Goal: Task Accomplishment & Management: Use online tool/utility

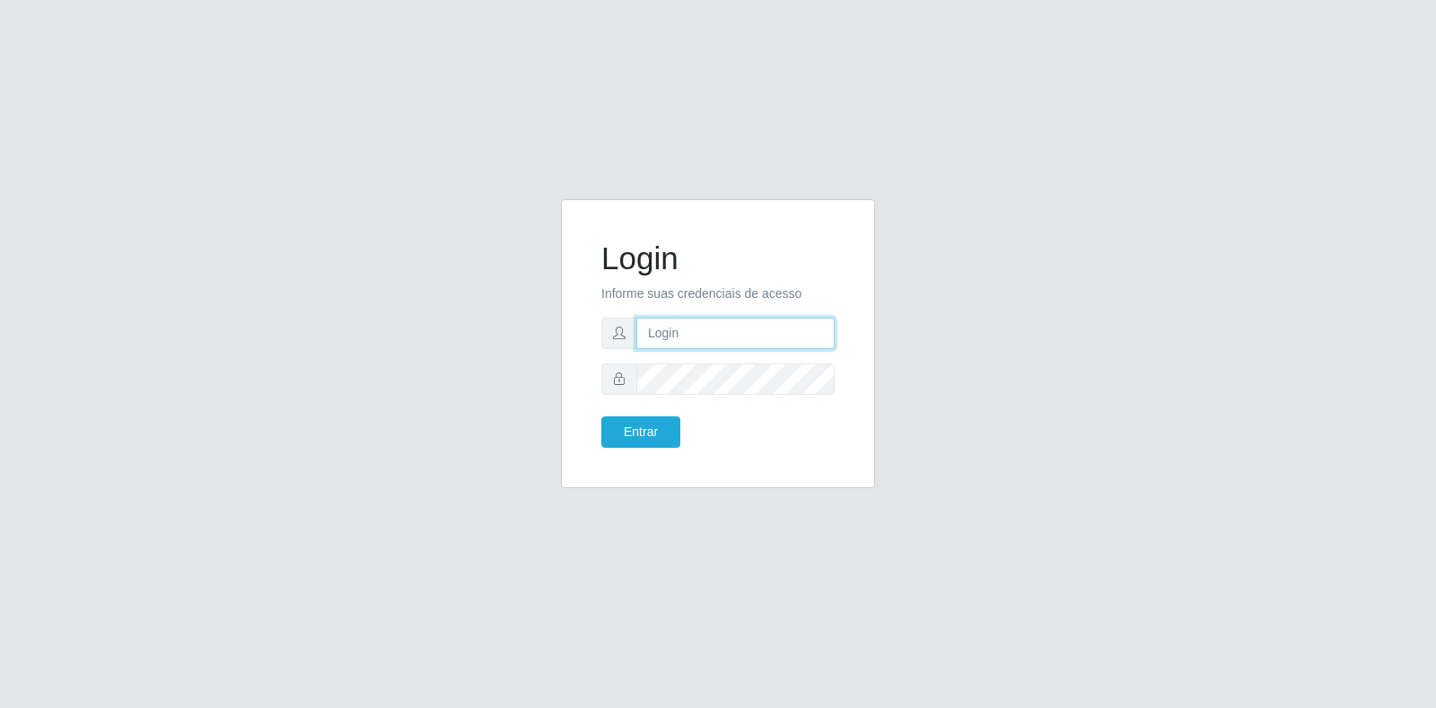
type input "[EMAIL_ADDRESS][DOMAIN_NAME]"
click at [648, 433] on button "Entrar" at bounding box center [640, 431] width 79 height 31
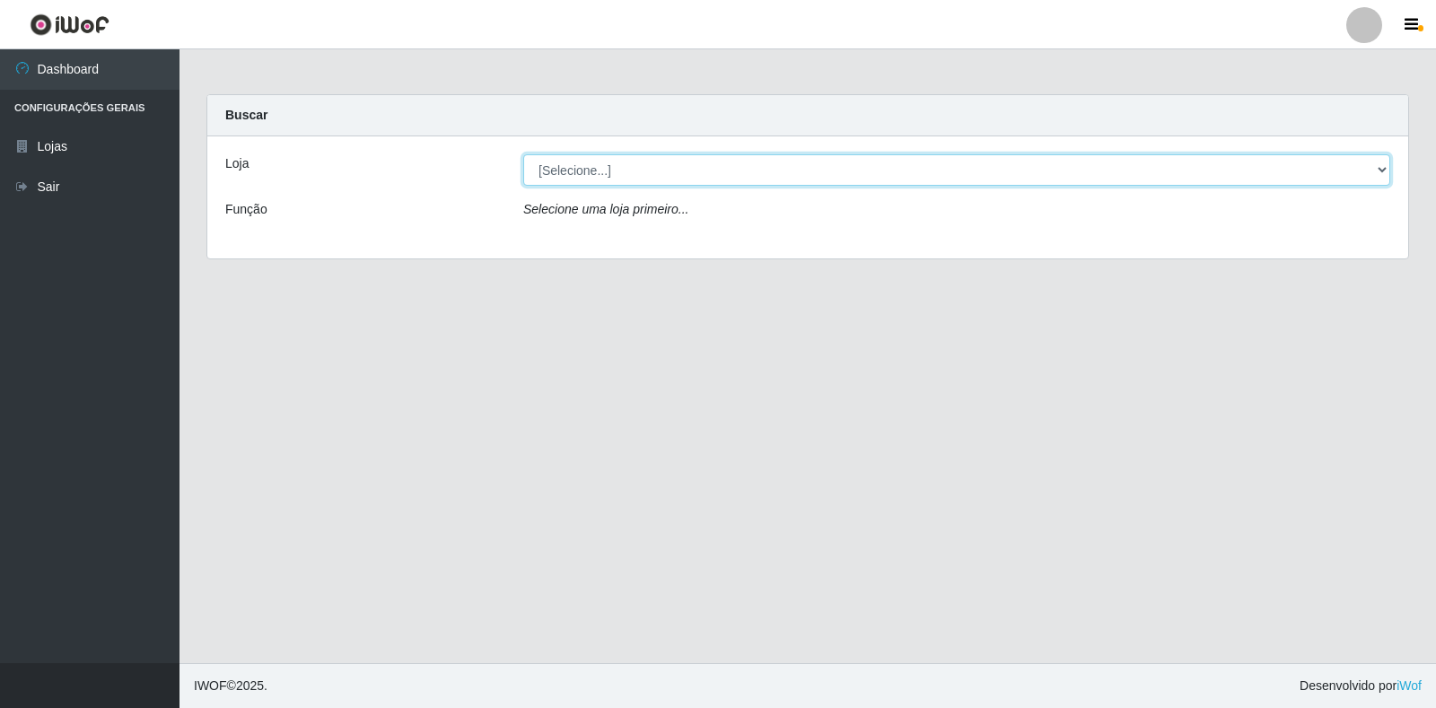
click at [876, 163] on select "[Selecione...] Atacado Vem - Loja 30 Laranjeiras Velha" at bounding box center [956, 169] width 867 height 31
select select "495"
click at [523, 154] on select "[Selecione...] Atacado Vem - Loja 30 Laranjeiras Velha" at bounding box center [956, 169] width 867 height 31
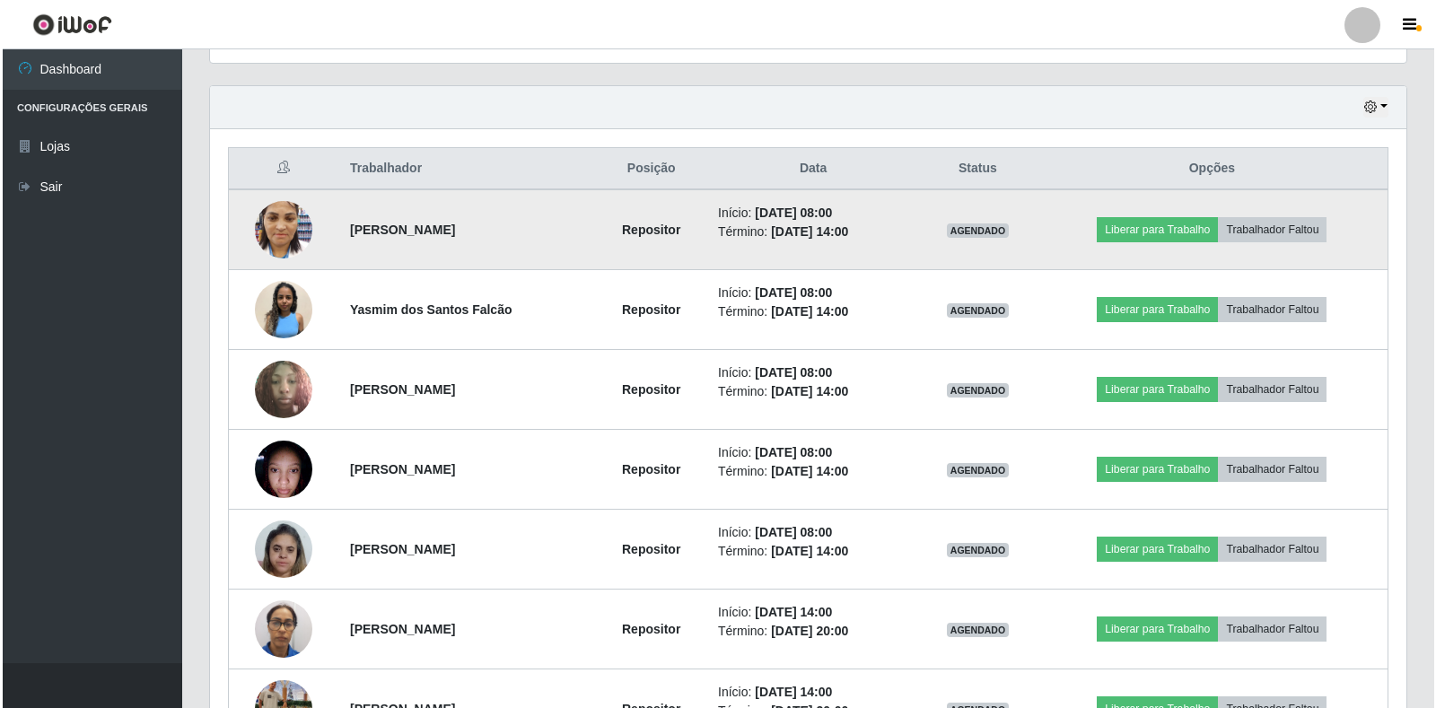
scroll to position [628, 0]
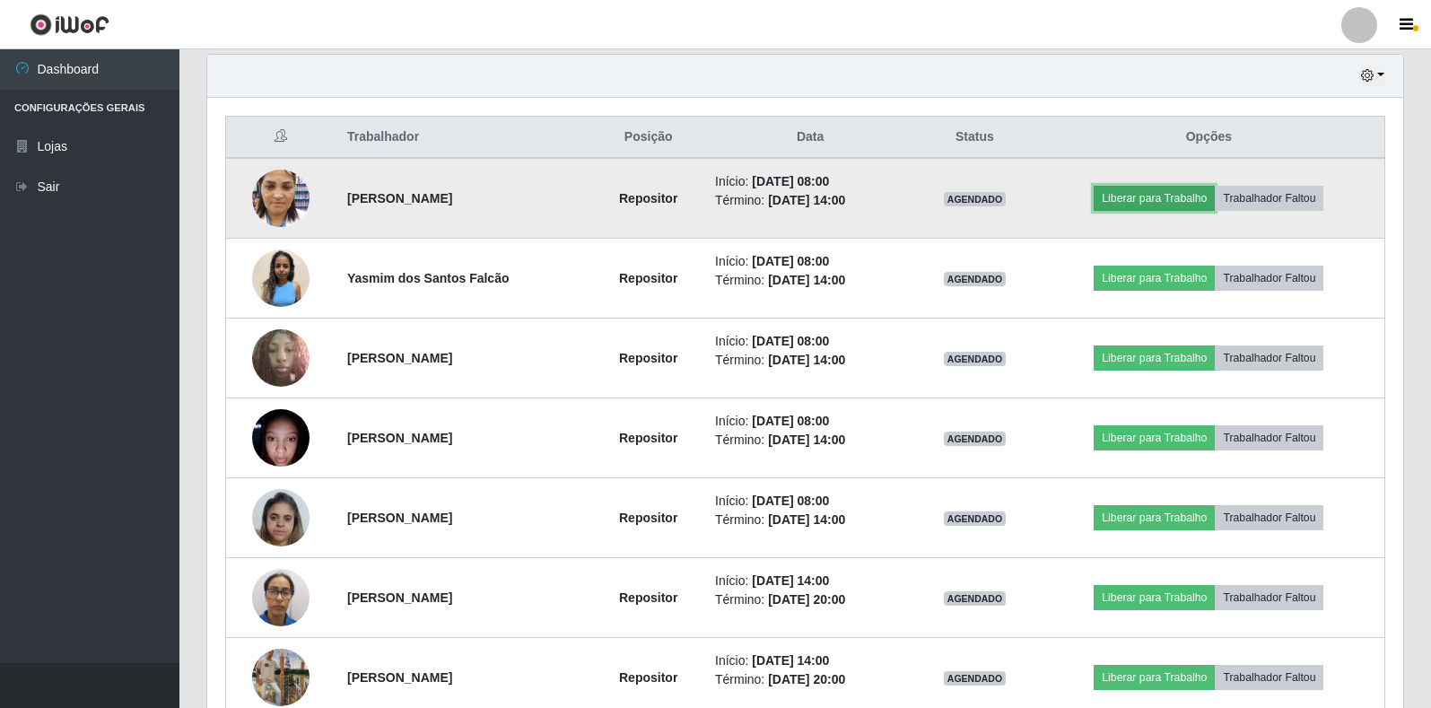
click at [1160, 192] on button "Liberar para Trabalho" at bounding box center [1154, 198] width 121 height 25
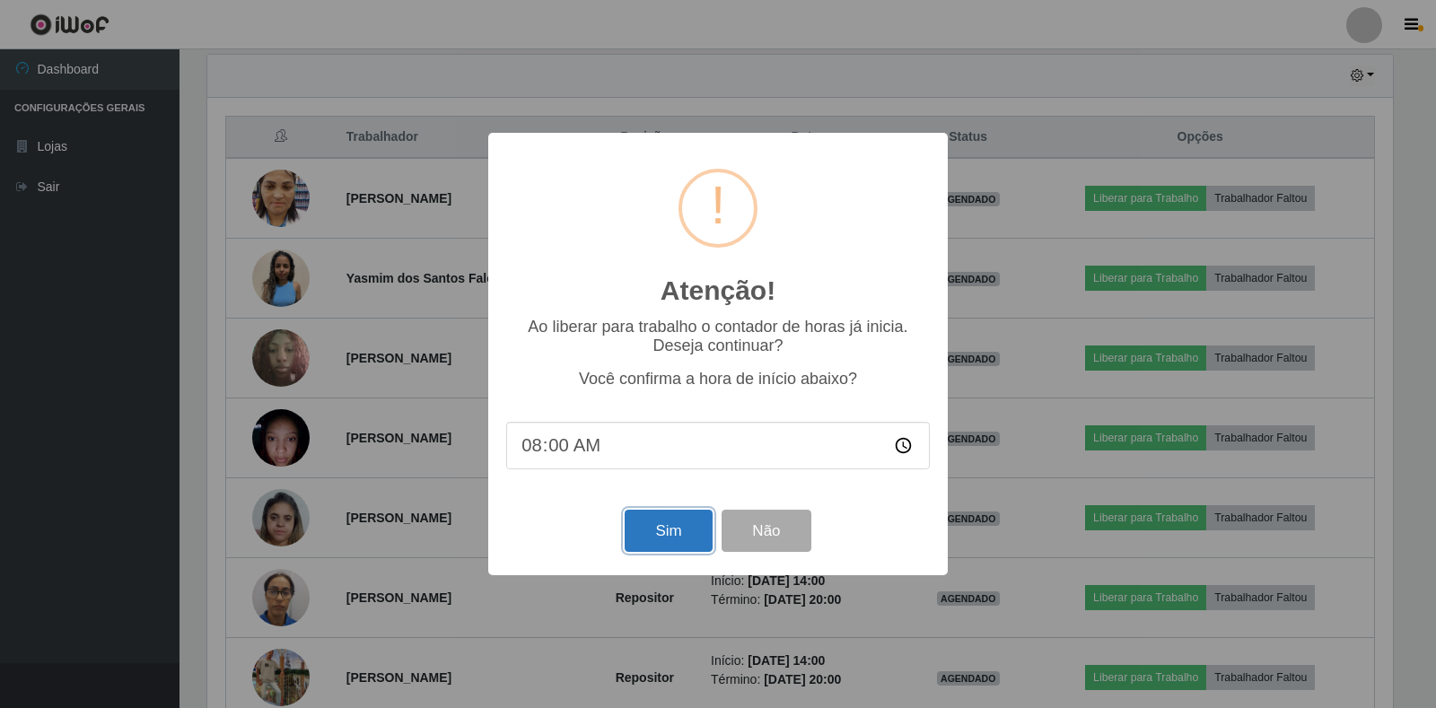
click at [660, 544] on button "Sim" at bounding box center [668, 531] width 87 height 42
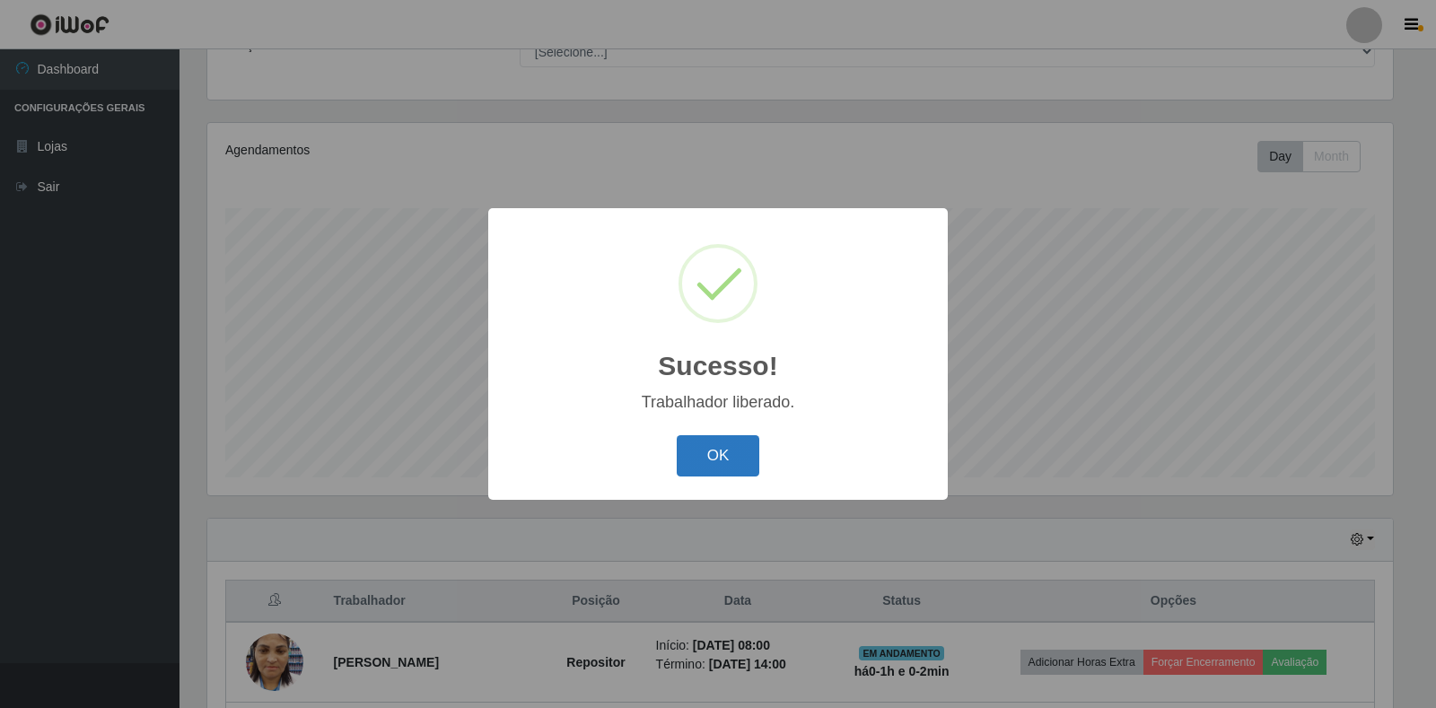
click at [740, 474] on button "OK" at bounding box center [718, 456] width 83 height 42
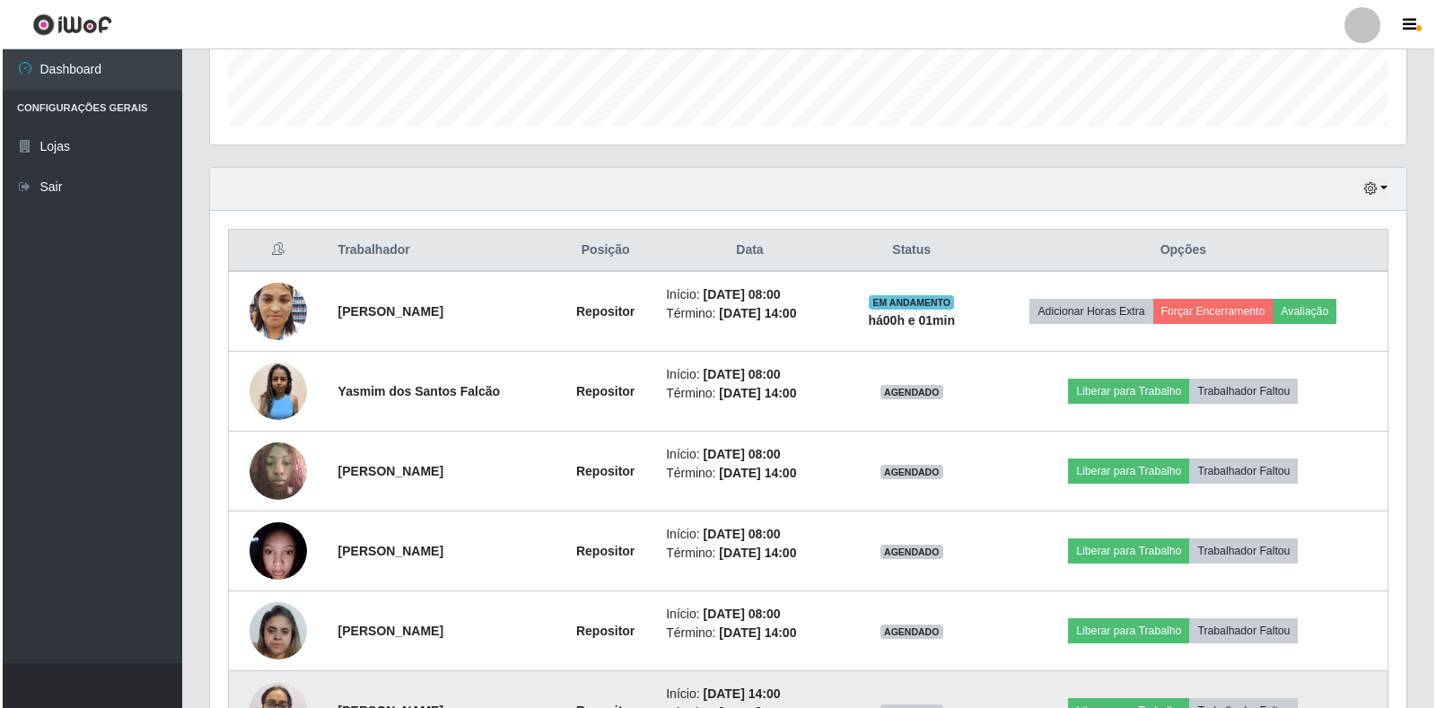
scroll to position [613, 0]
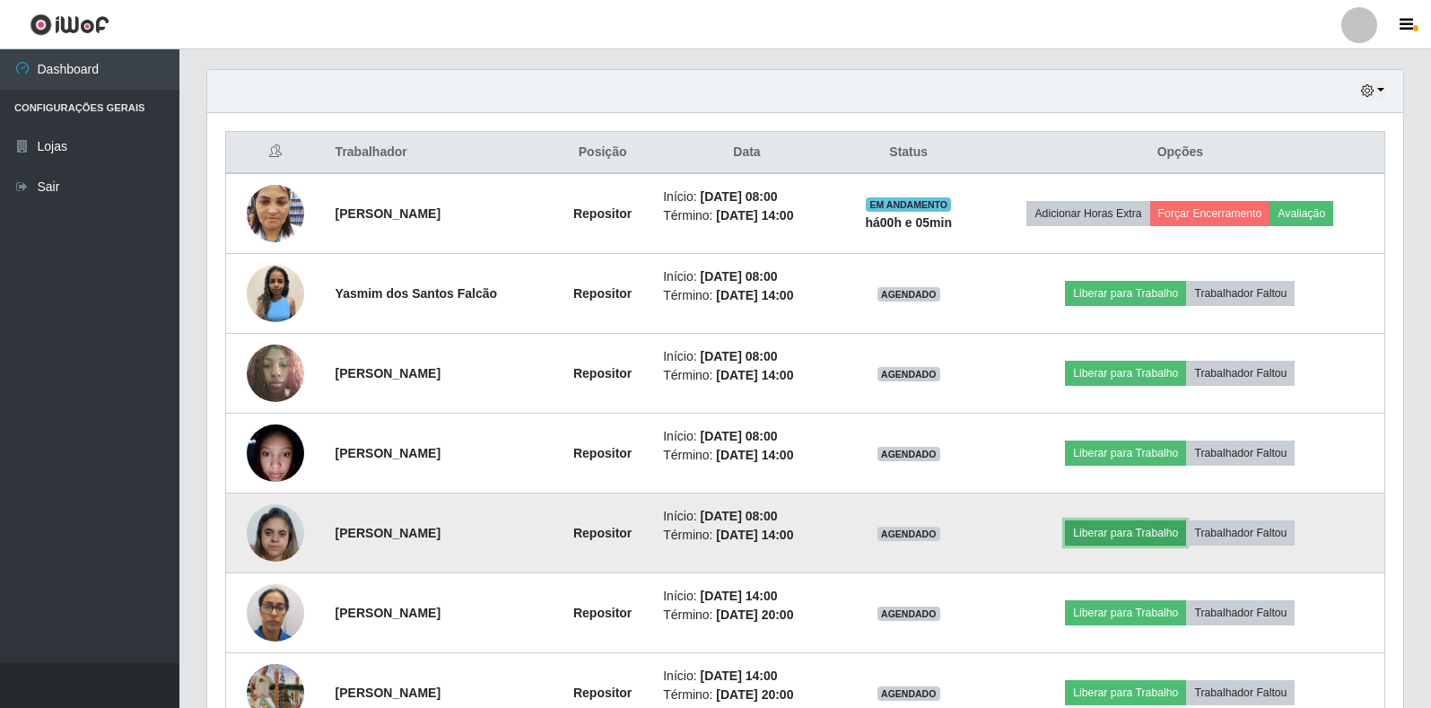
click at [1132, 536] on button "Liberar para Trabalho" at bounding box center [1125, 533] width 121 height 25
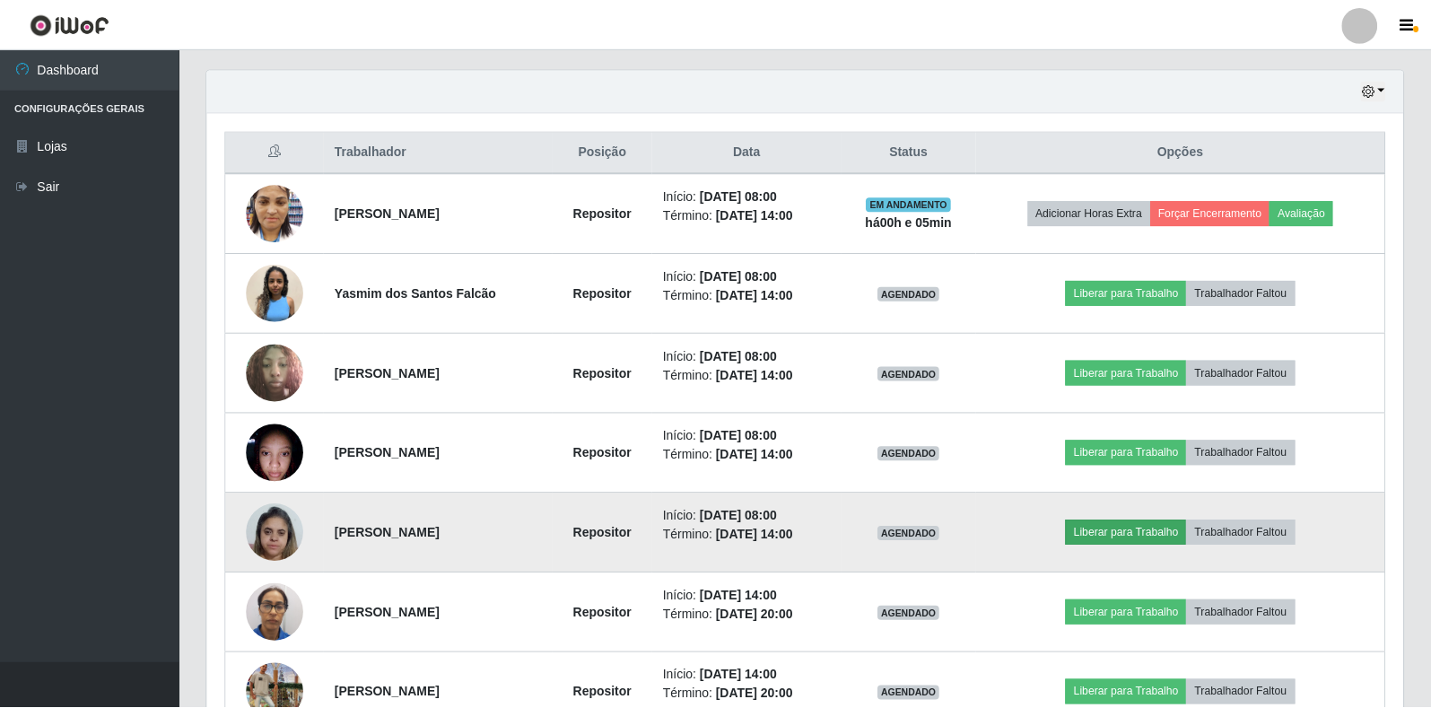
scroll to position [372, 1186]
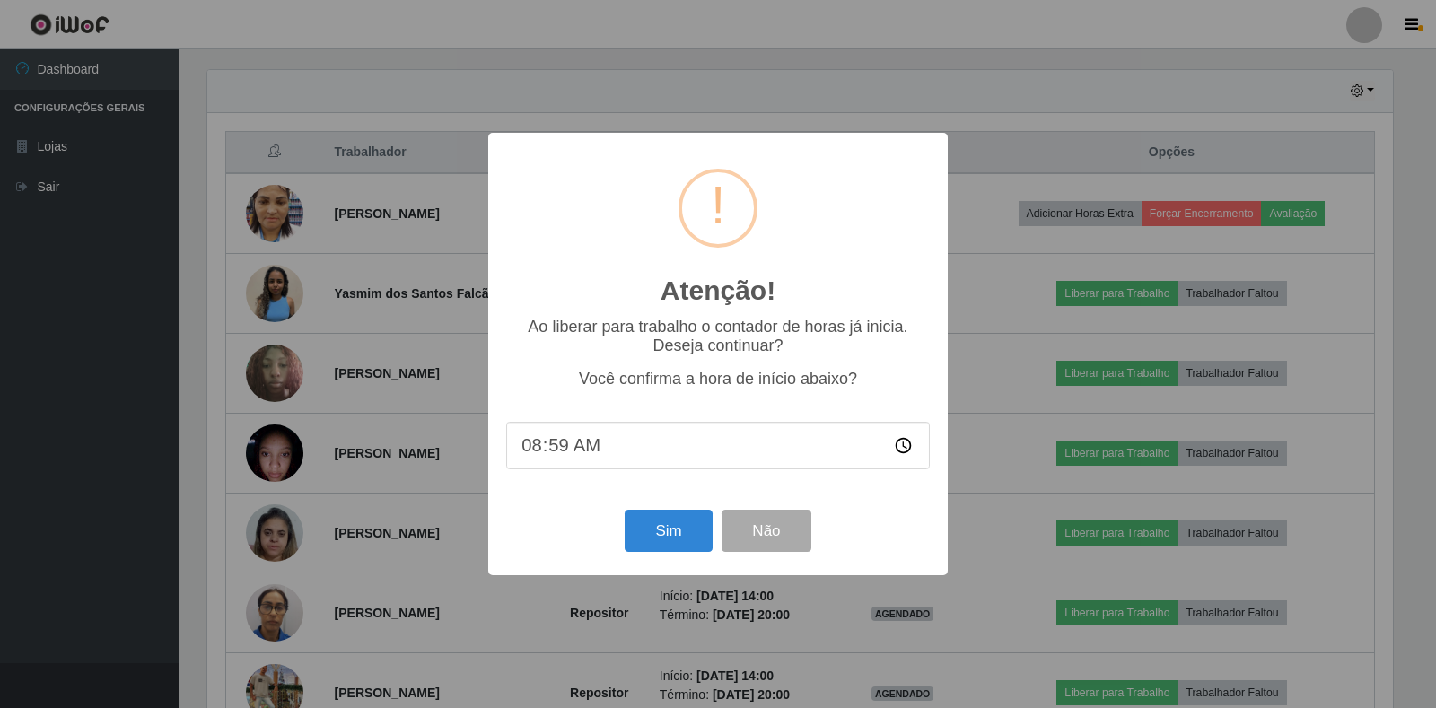
type input "08:05"
click at [691, 547] on button "Sim" at bounding box center [668, 531] width 87 height 42
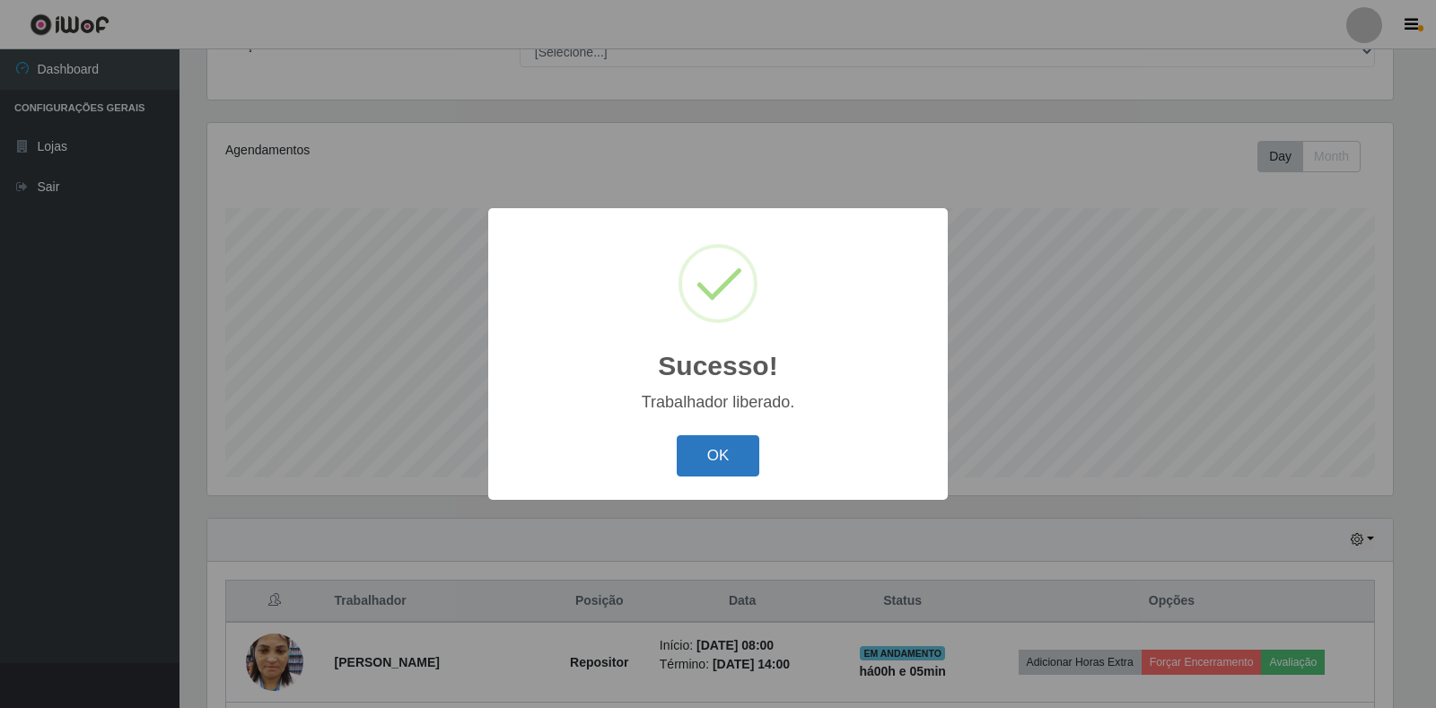
click at [717, 475] on button "OK" at bounding box center [718, 456] width 83 height 42
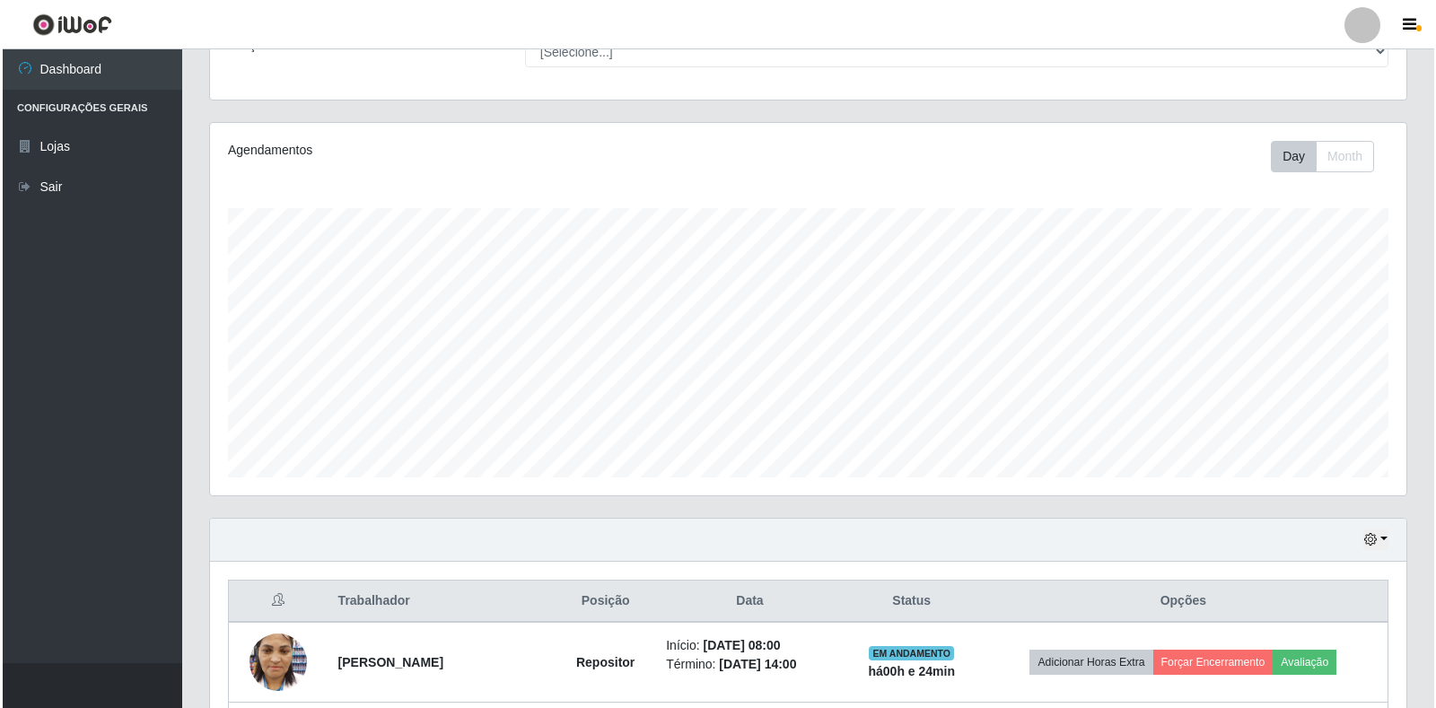
scroll to position [433, 0]
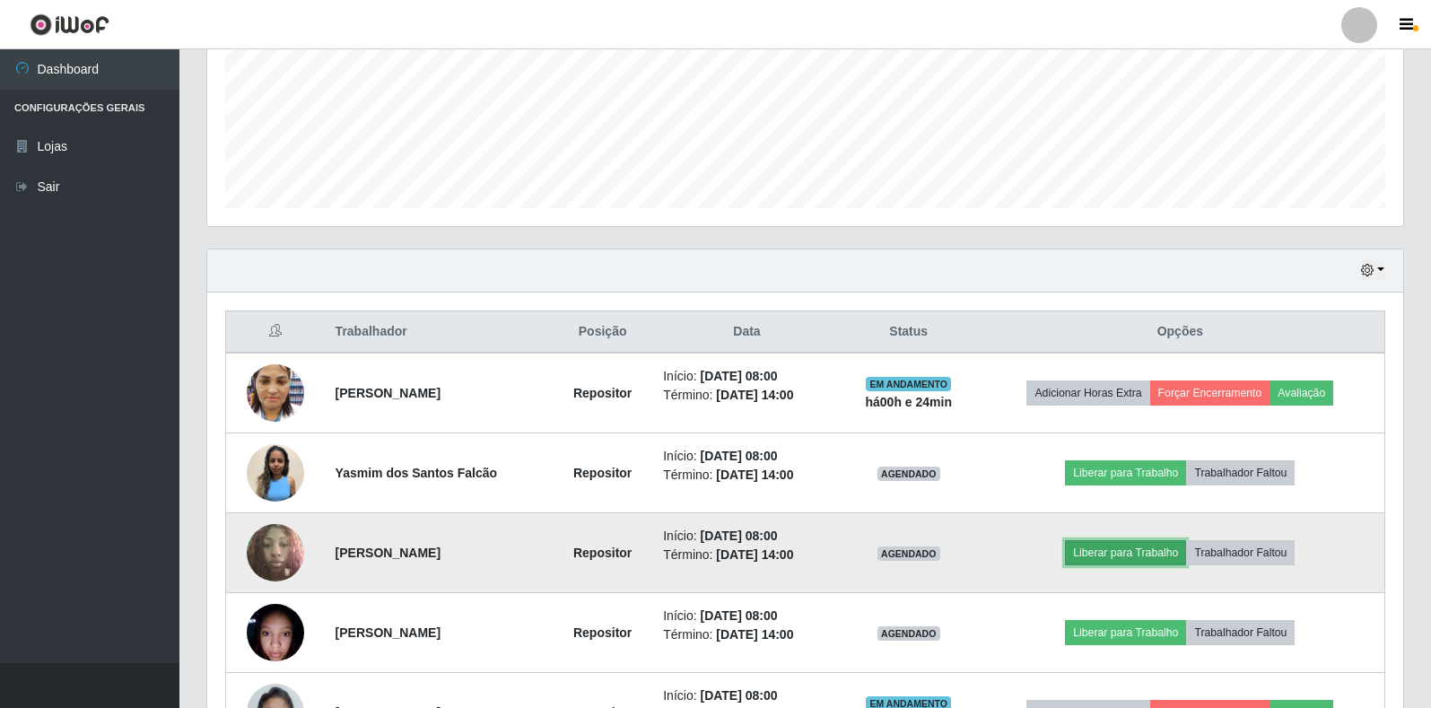
click at [1151, 561] on button "Liberar para Trabalho" at bounding box center [1125, 552] width 121 height 25
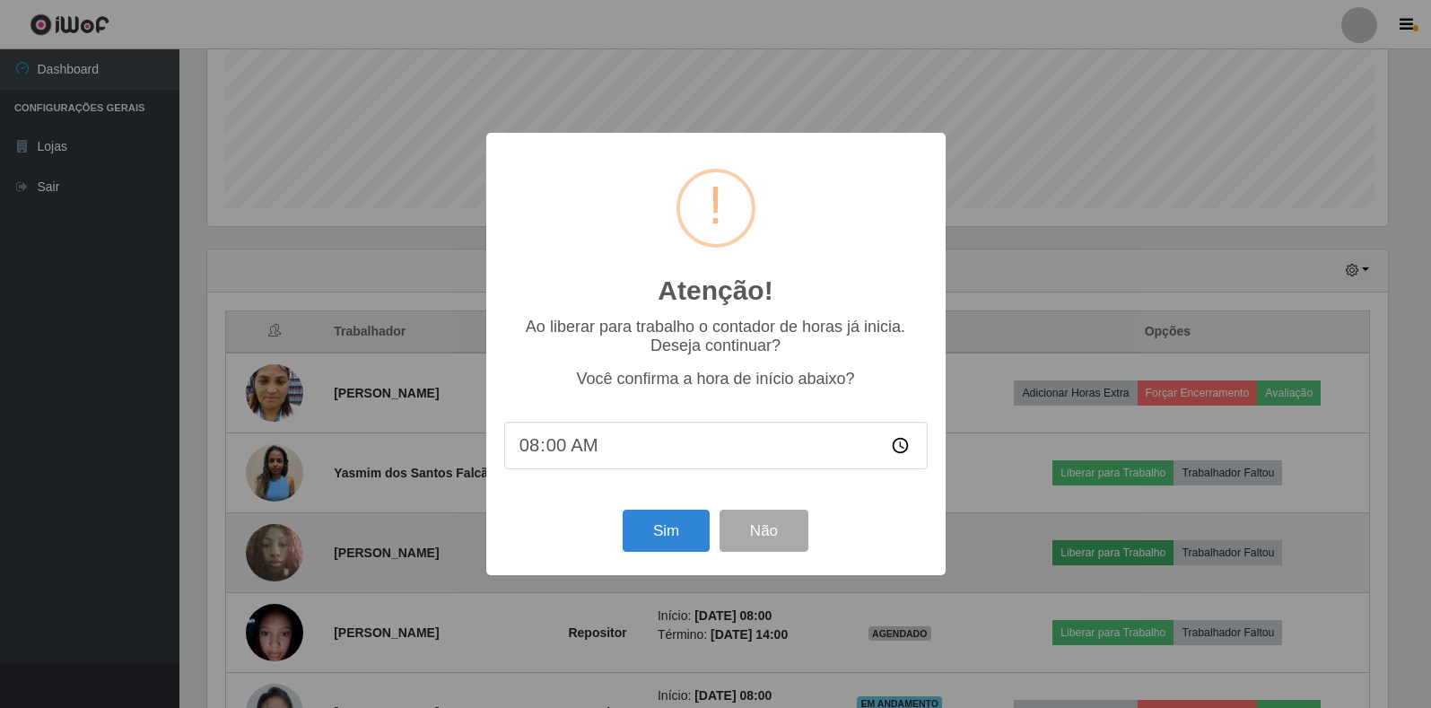
scroll to position [372, 1186]
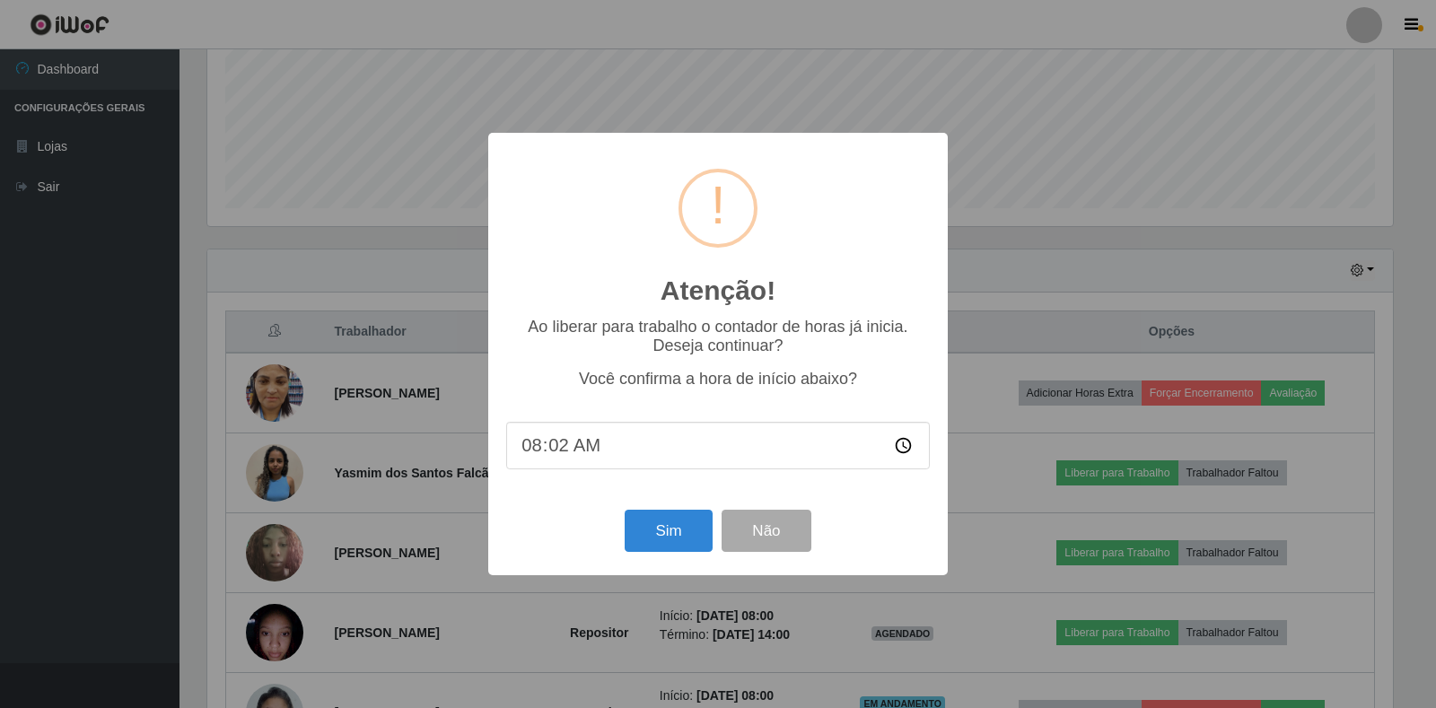
type input "08:24"
click at [679, 533] on button "Sim" at bounding box center [668, 531] width 87 height 42
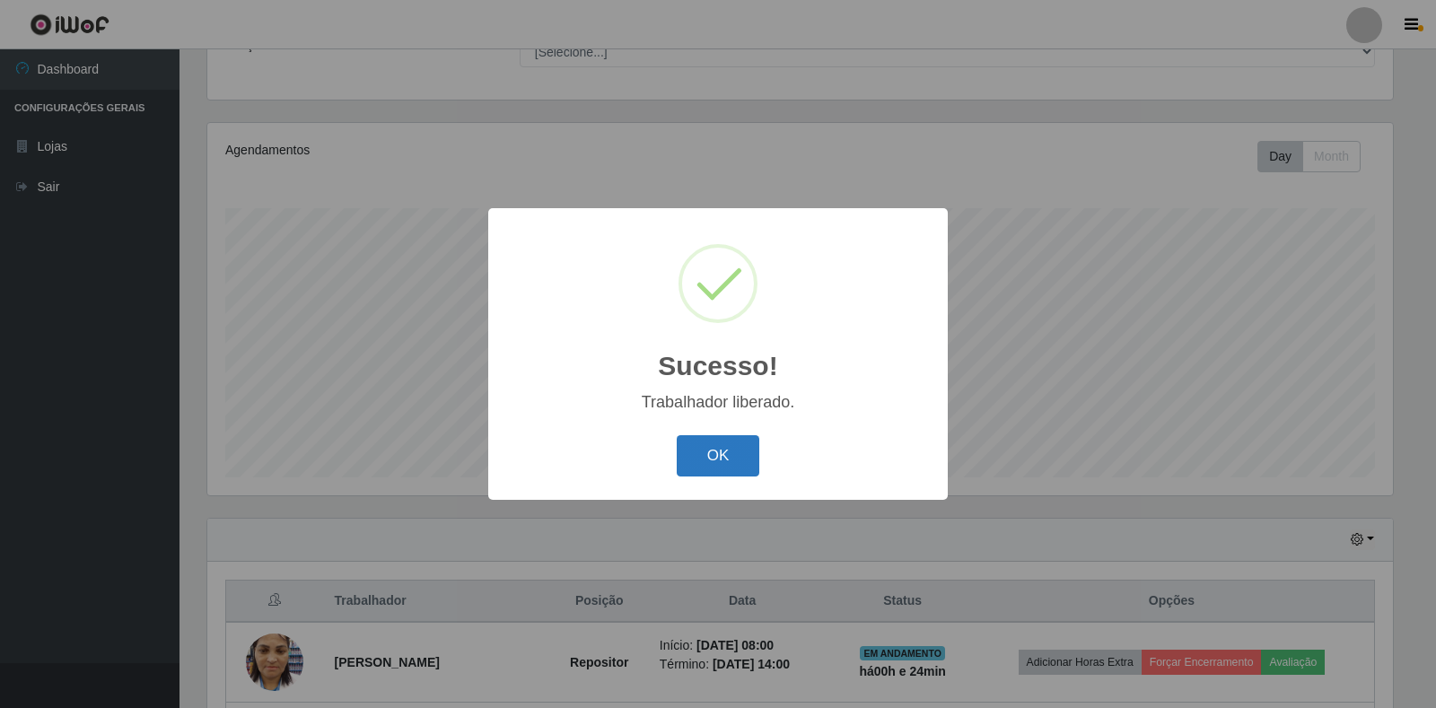
click at [696, 460] on button "OK" at bounding box center [718, 456] width 83 height 42
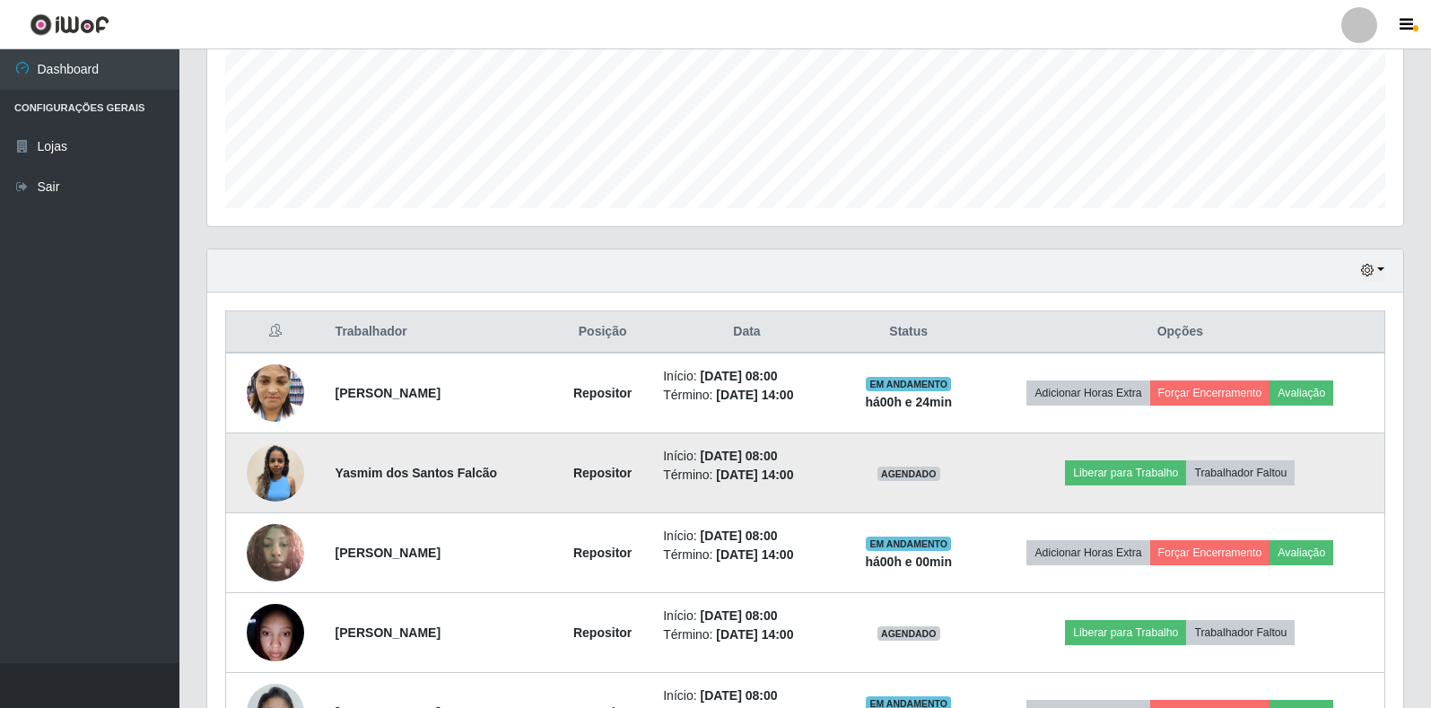
scroll to position [523, 0]
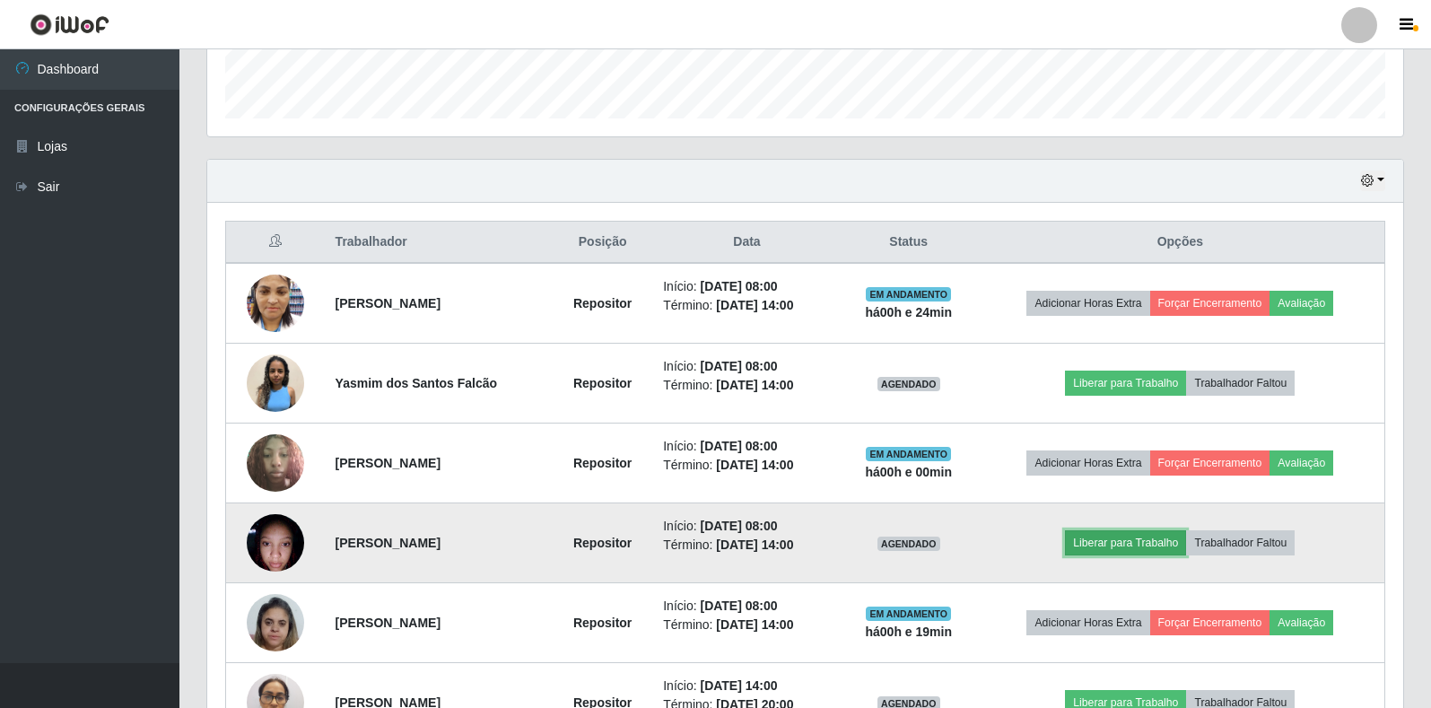
click at [1099, 546] on button "Liberar para Trabalho" at bounding box center [1125, 542] width 121 height 25
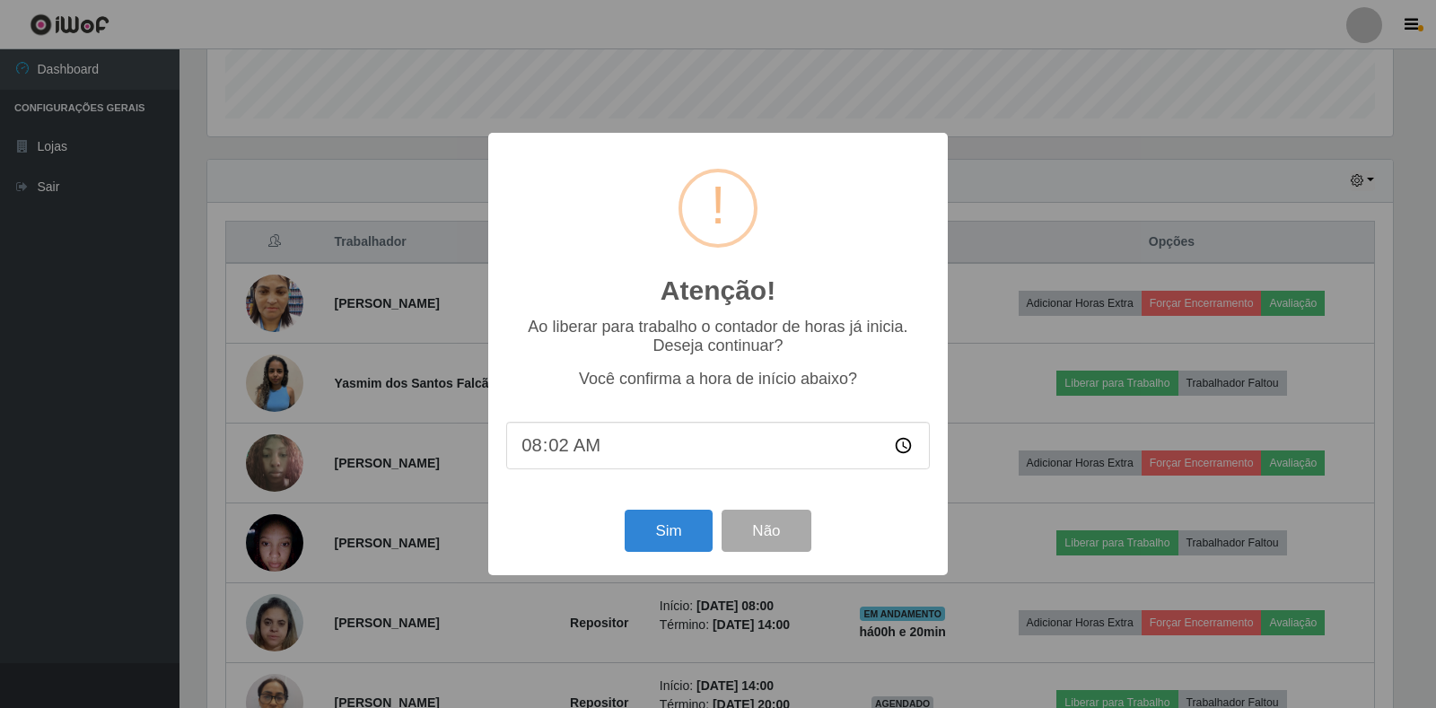
type input "08:24"
click at [667, 538] on button "Sim" at bounding box center [668, 531] width 87 height 42
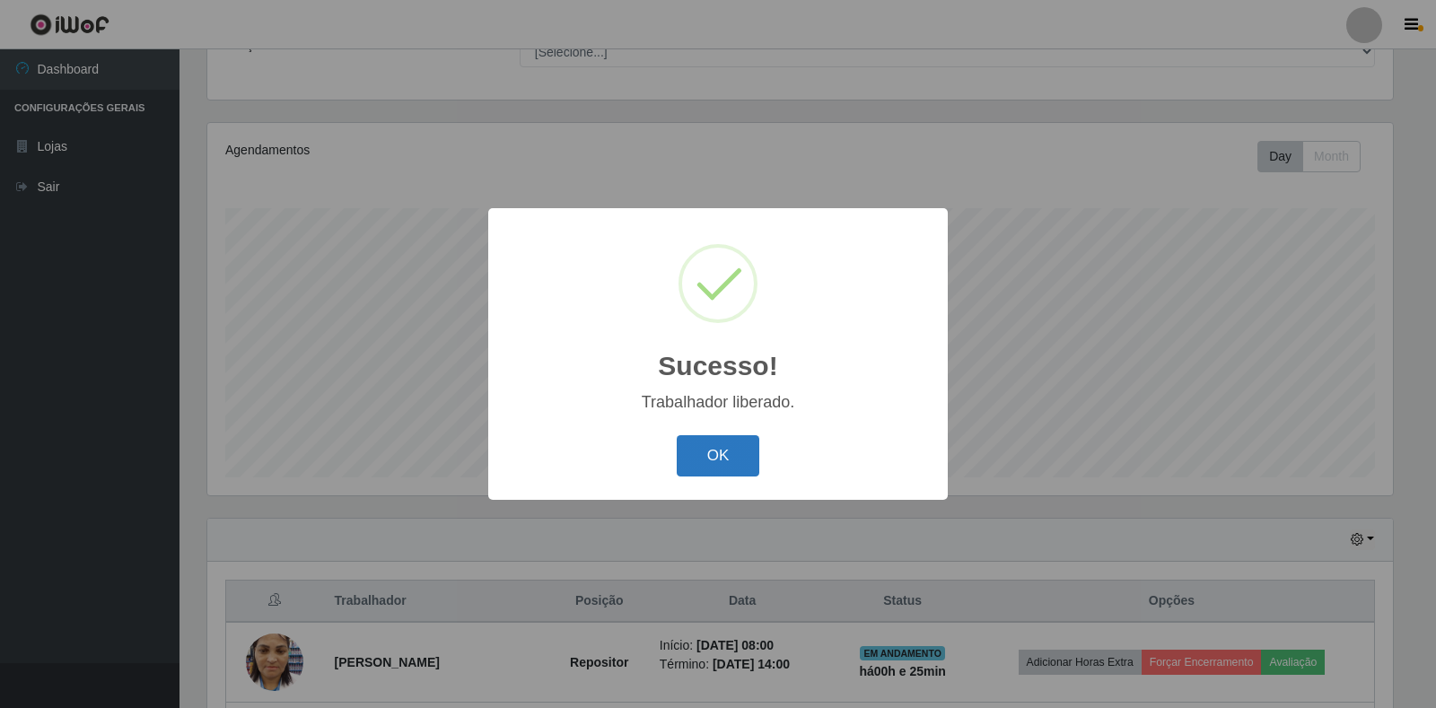
click at [697, 466] on button "OK" at bounding box center [718, 456] width 83 height 42
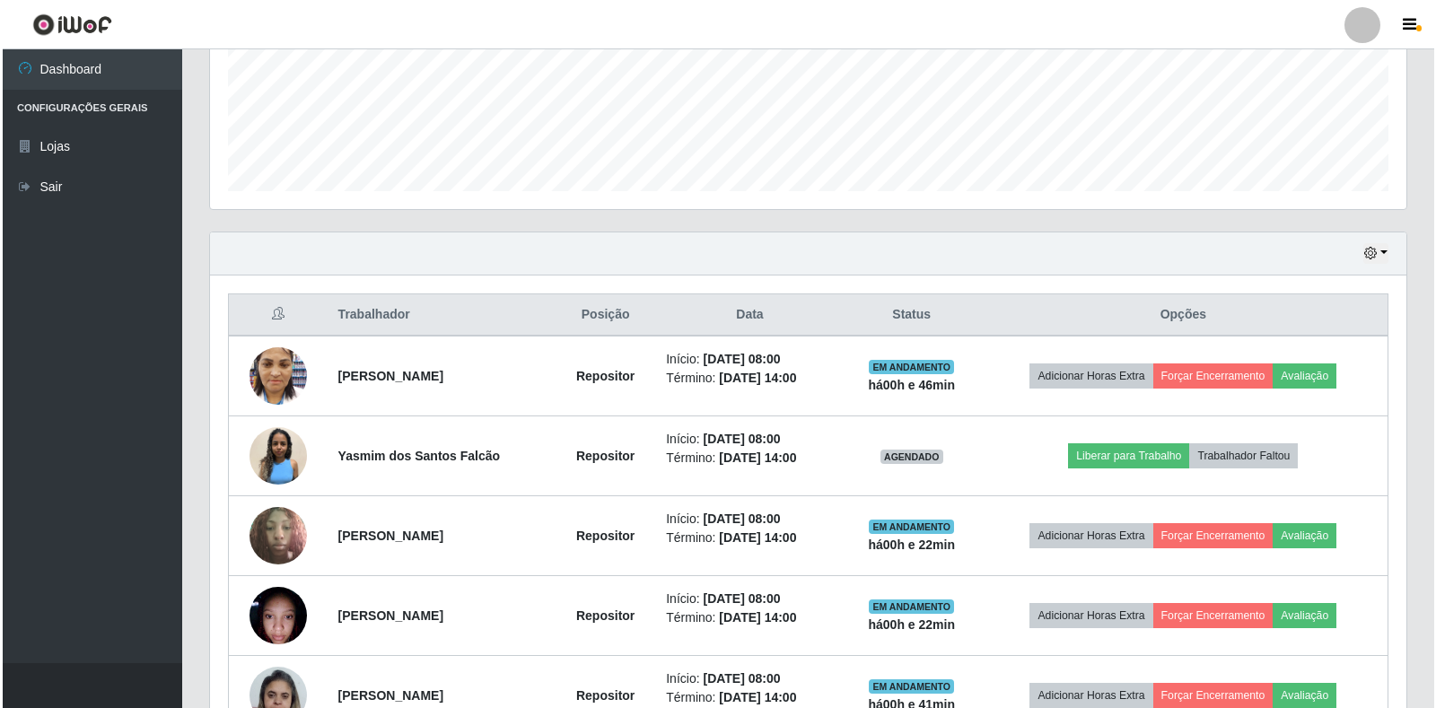
scroll to position [628, 0]
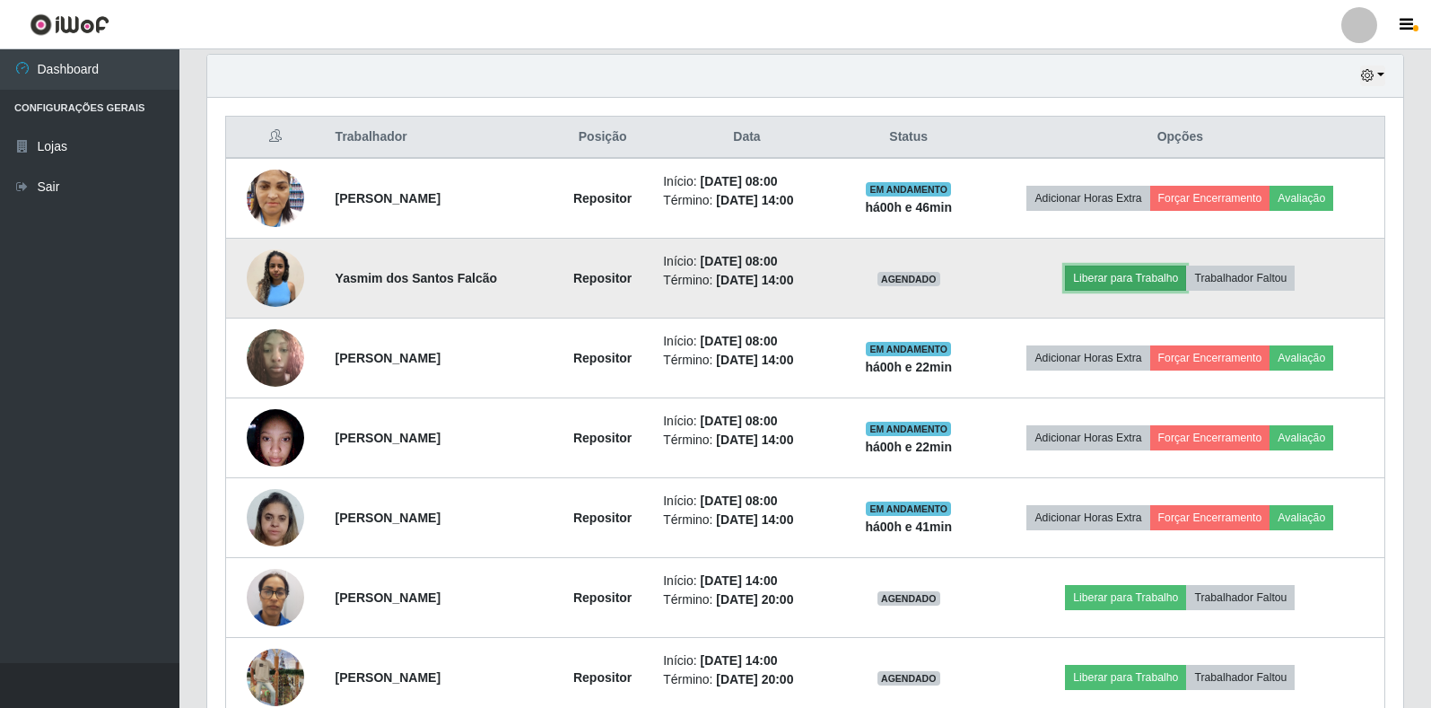
click at [1133, 266] on button "Liberar para Trabalho" at bounding box center [1125, 278] width 121 height 25
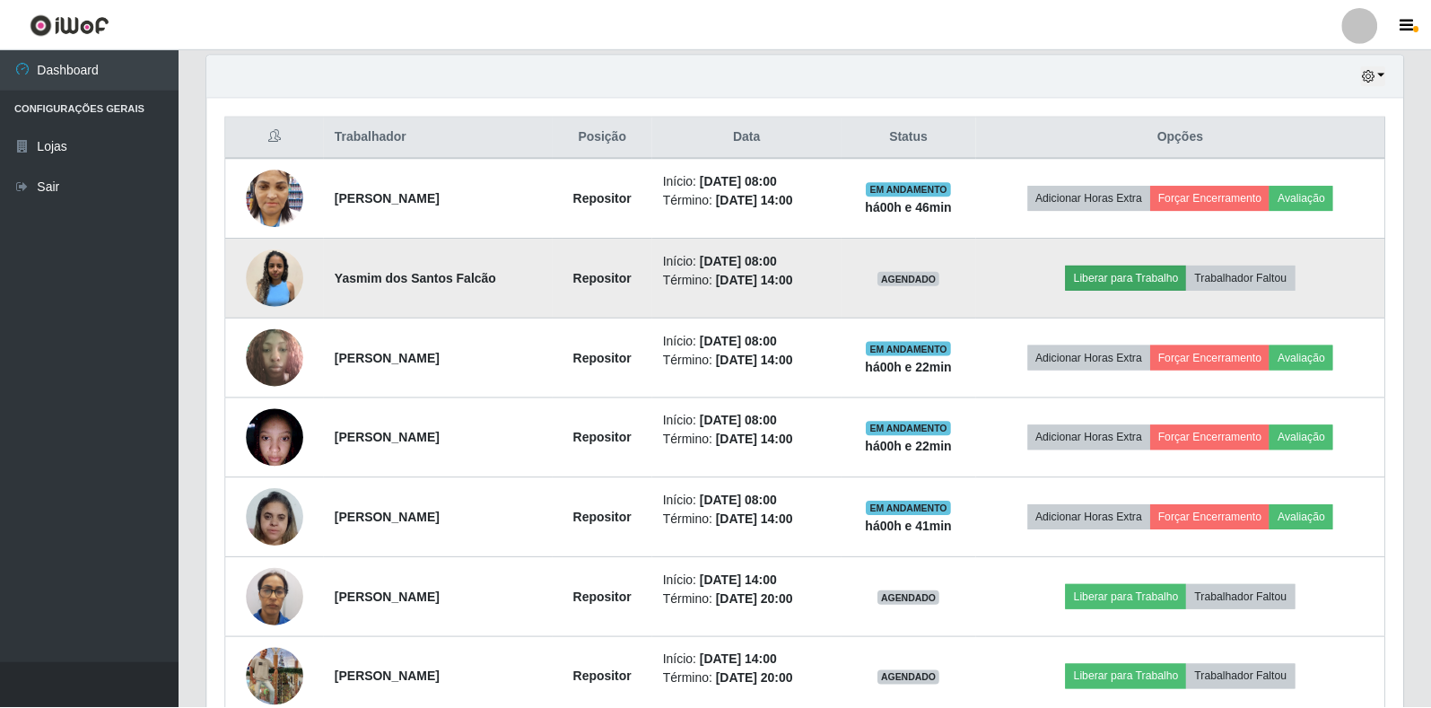
scroll to position [372, 1186]
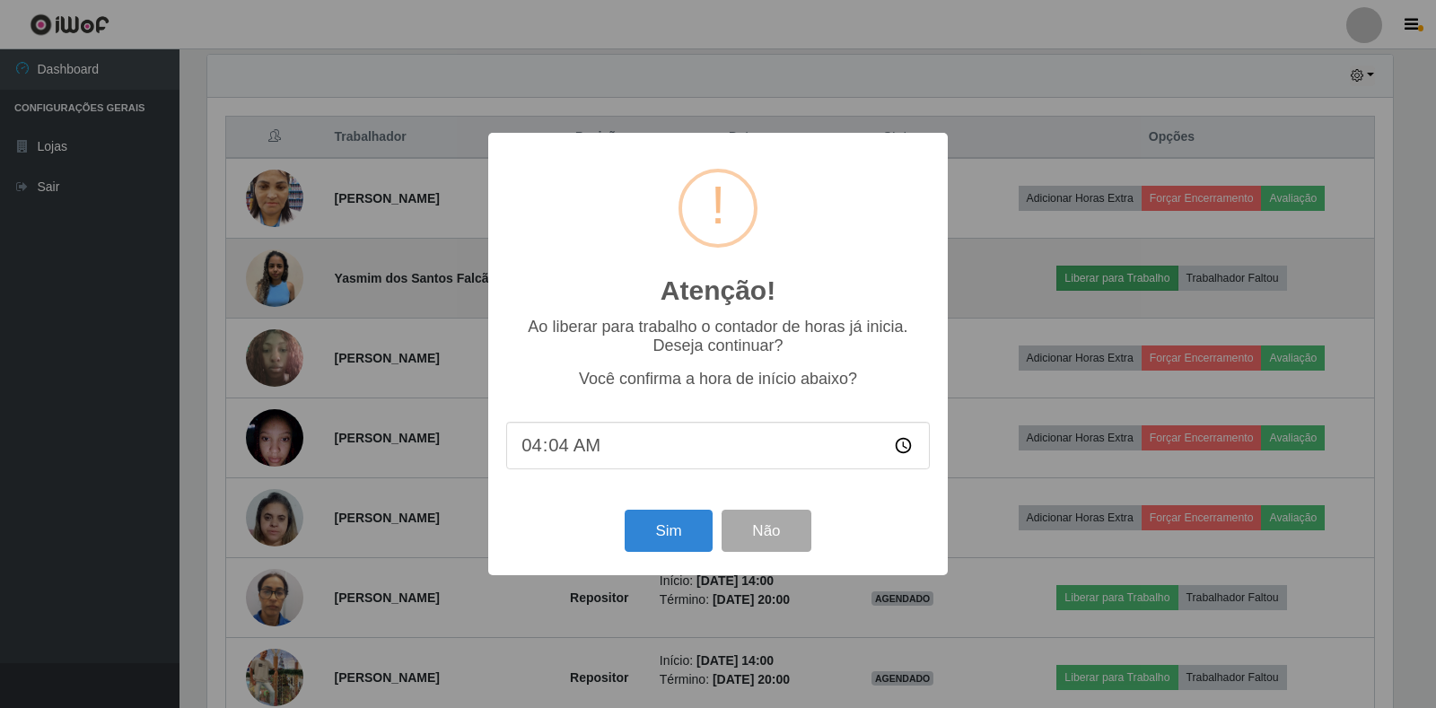
type input "04:46"
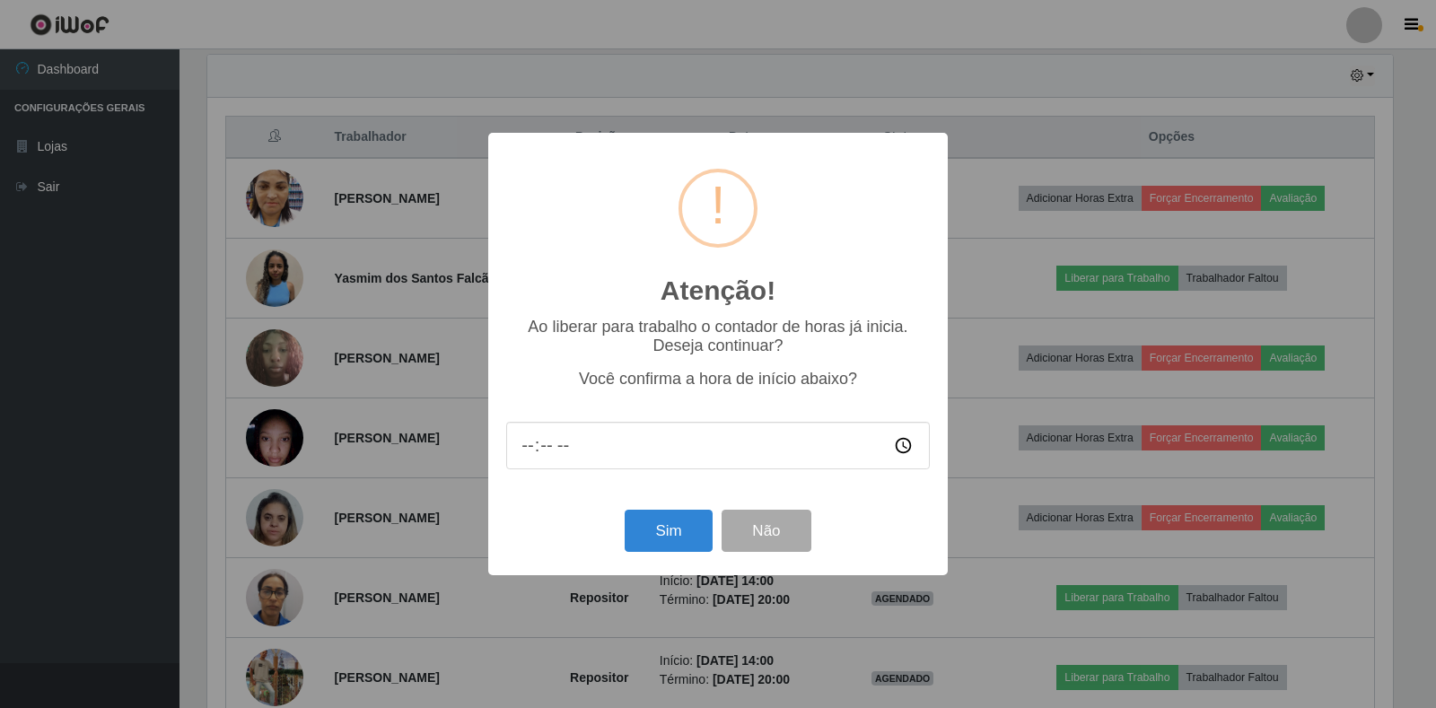
click at [538, 456] on input "time" at bounding box center [718, 446] width 424 height 48
type input "08:46"
click at [691, 519] on button "Sim" at bounding box center [668, 531] width 87 height 42
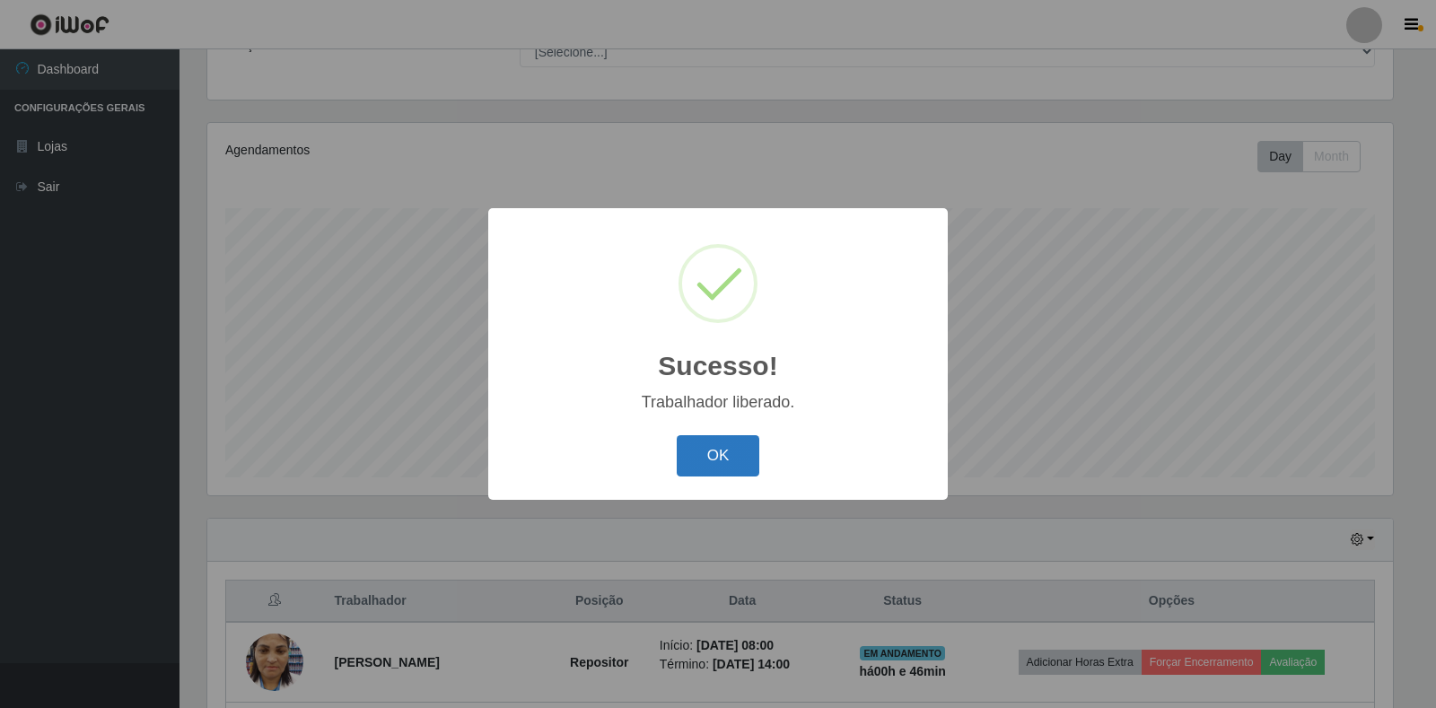
click at [722, 456] on button "OK" at bounding box center [718, 456] width 83 height 42
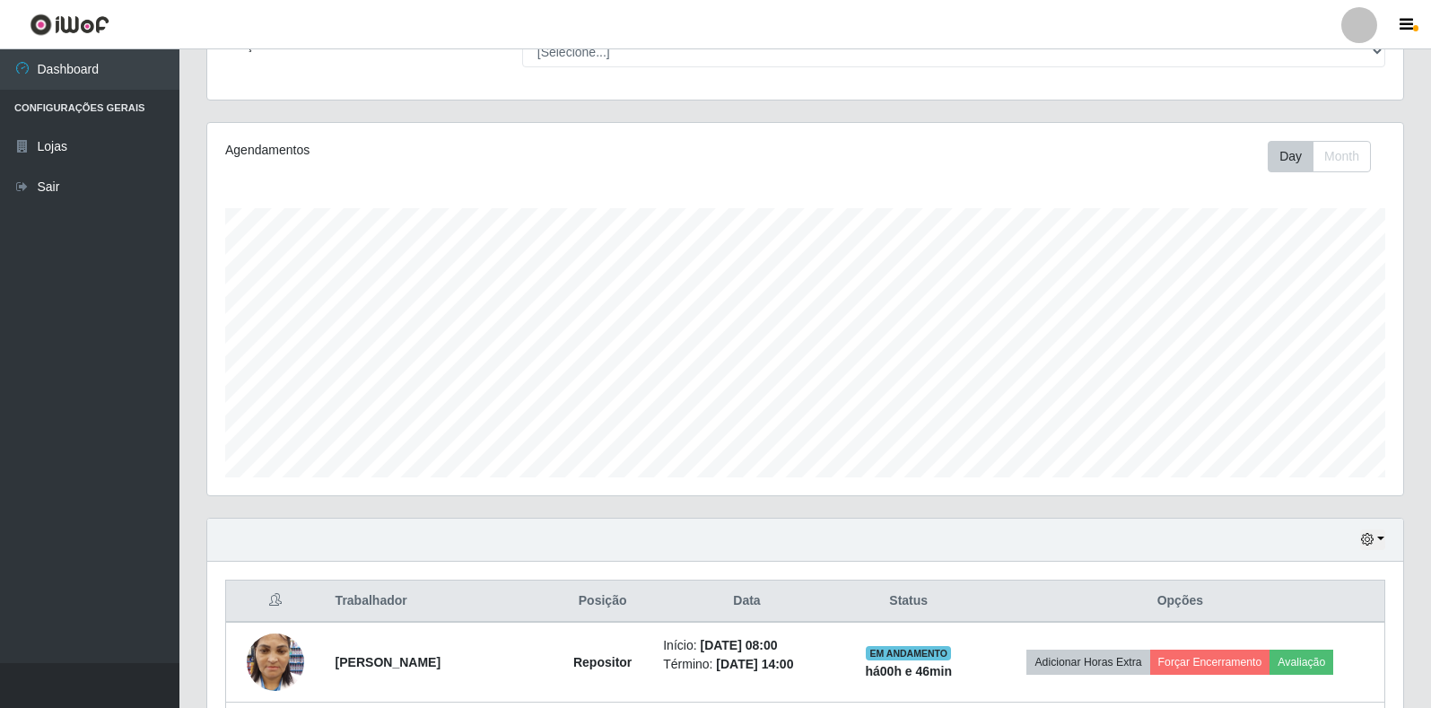
scroll to position [372, 1196]
